Goal: Find specific page/section: Find specific page/section

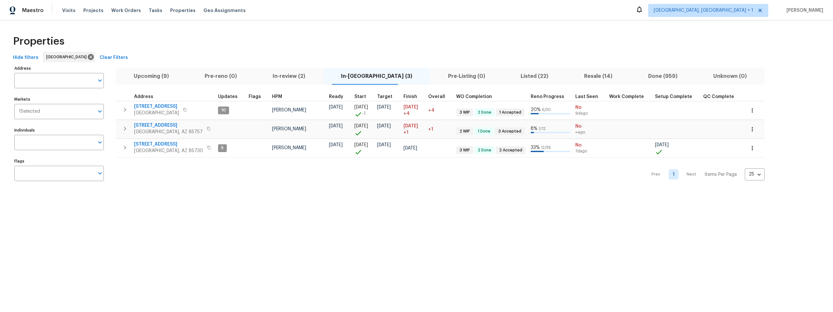
click at [343, 53] on div "Hide filters Tucson Clear Filters" at bounding box center [416, 58] width 812 height 12
click at [299, 59] on div "Hide filters Tucson Clear Filters" at bounding box center [416, 58] width 812 height 12
click at [319, 52] on div "Hide filters Tucson Clear Filters" at bounding box center [416, 58] width 812 height 12
click at [290, 54] on div "Hide filters Tucson Clear Filters" at bounding box center [416, 58] width 812 height 12
click at [292, 77] on span "In-review (2)" at bounding box center [289, 76] width 61 height 9
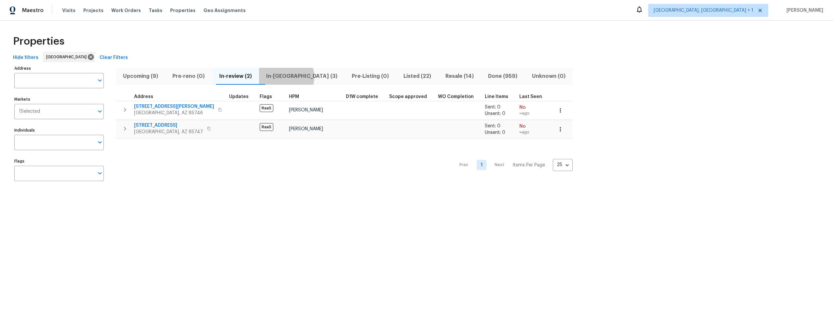
click at [292, 77] on span "In-[GEOGRAPHIC_DATA] (3)" at bounding box center [302, 76] width 78 height 9
